Goal: Check status: Check status

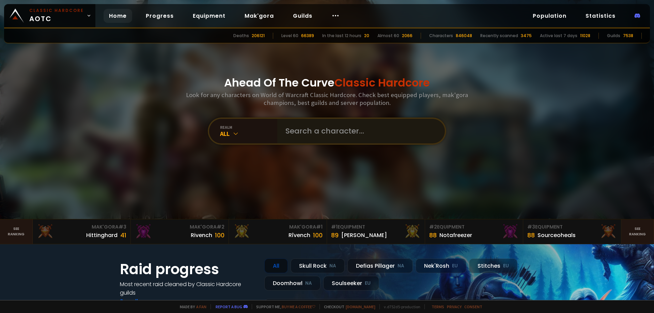
type input "Abargia"
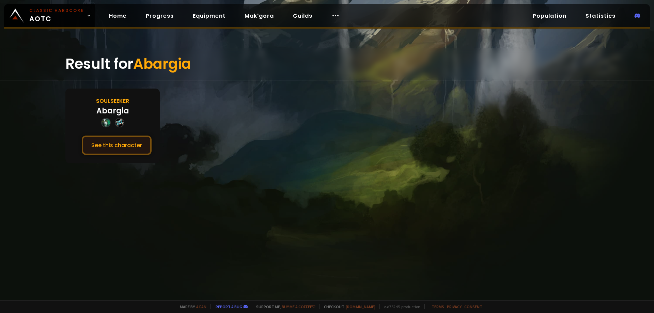
click at [117, 148] on button "See this character" at bounding box center [117, 144] width 70 height 19
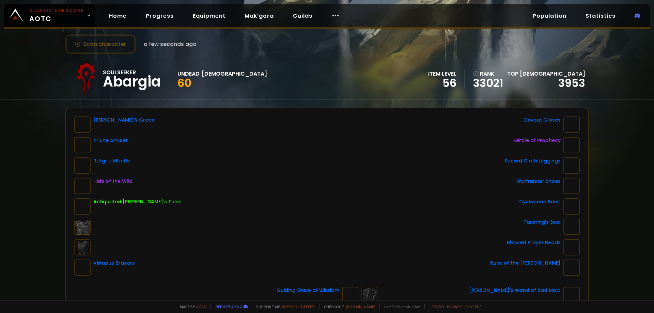
scroll to position [34, 0]
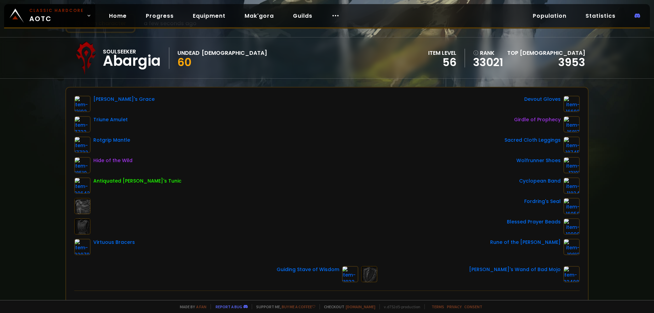
drag, startPoint x: 214, startPoint y: 78, endPoint x: 221, endPoint y: 82, distance: 7.2
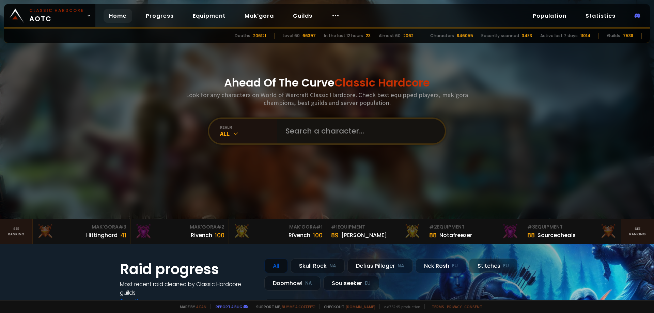
click at [309, 139] on input "text" at bounding box center [358, 131] width 155 height 25
paste input "Zodiacc"
type input "Zodiacc"
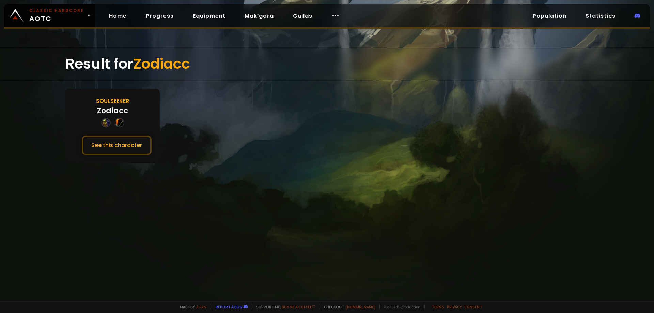
click at [130, 135] on div "Soulseeker Zodiacc See this character" at bounding box center [112, 126] width 94 height 75
click at [131, 146] on button "See this character" at bounding box center [117, 144] width 70 height 19
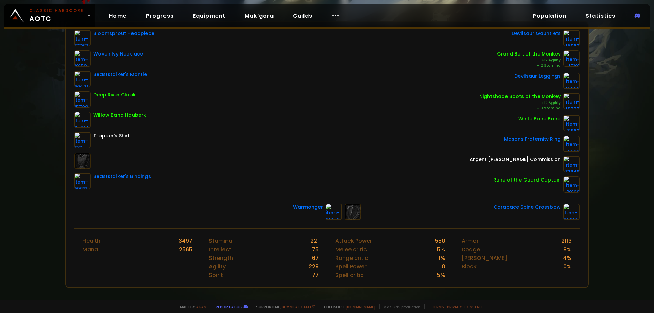
scroll to position [102, 0]
